Goal: Find specific page/section

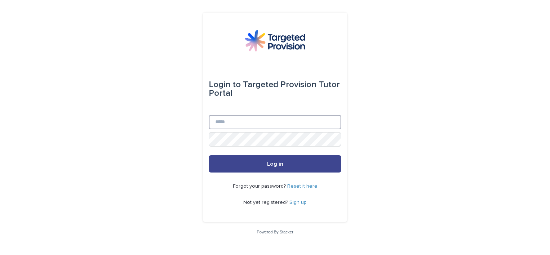
type input "**********"
click at [268, 161] on span "Log in" at bounding box center [275, 164] width 16 height 6
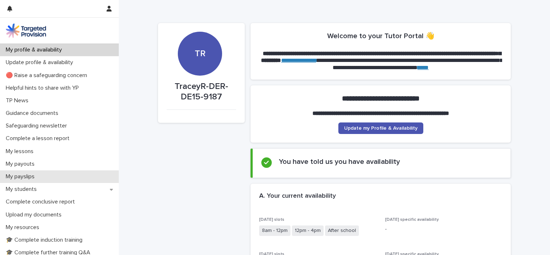
click at [37, 175] on p "My payslips" at bounding box center [21, 176] width 37 height 7
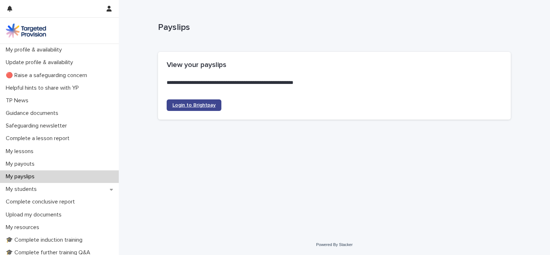
click at [193, 105] on span "Login to Brightpay" at bounding box center [193, 105] width 43 height 5
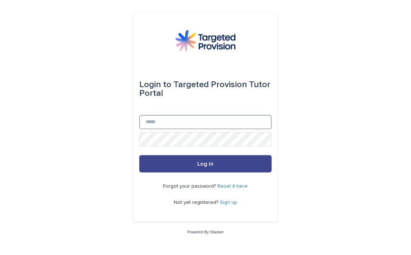
type input "**********"
click at [176, 165] on button "Log in" at bounding box center [205, 163] width 132 height 17
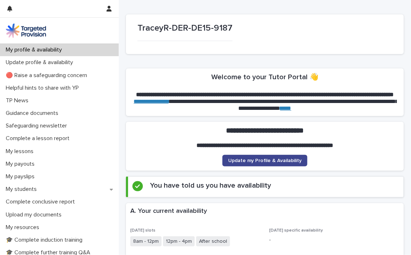
click at [238, 161] on span "Update my Profile & Availability" at bounding box center [264, 160] width 73 height 5
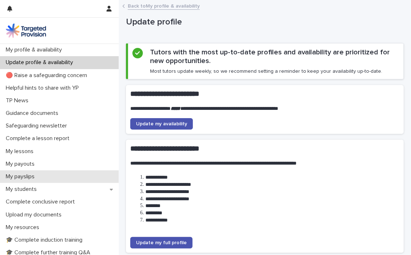
click at [45, 177] on div "My payslips" at bounding box center [59, 176] width 119 height 13
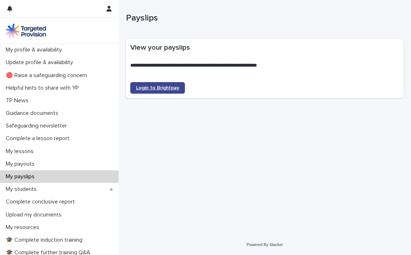
click at [157, 88] on span "Login to Brightpay" at bounding box center [157, 87] width 43 height 5
click at [154, 86] on span "Login to Brightpay" at bounding box center [157, 87] width 43 height 5
click at [143, 87] on span "Login to Brightpay" at bounding box center [157, 87] width 43 height 5
